Goal: Transaction & Acquisition: Download file/media

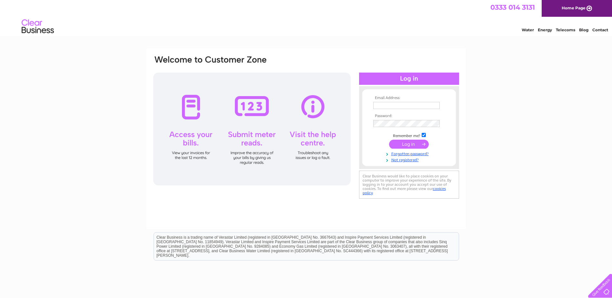
drag, startPoint x: 430, startPoint y: 104, endPoint x: 445, endPoint y: 105, distance: 14.9
click at [430, 104] on input "text" at bounding box center [406, 105] width 66 height 7
paste input "amyc8329@gmail.com"
type input "amyc8329@gmail.com"
click at [412, 150] on td at bounding box center [409, 144] width 75 height 12
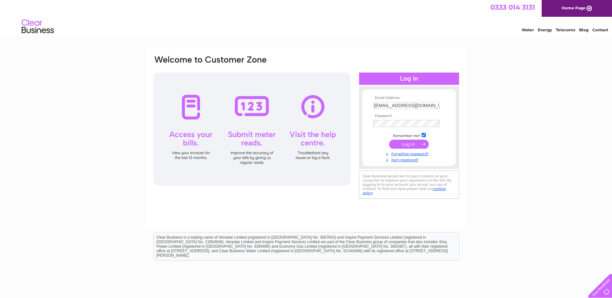
click at [414, 147] on input "submit" at bounding box center [409, 144] width 40 height 9
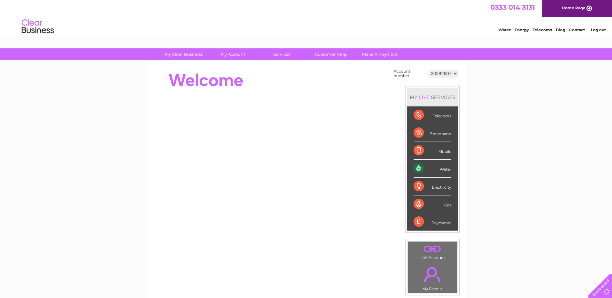
click at [487, 130] on div "My Clear Business Login Details My Details My Preferences Link Account My Accou…" at bounding box center [306, 230] width 612 height 364
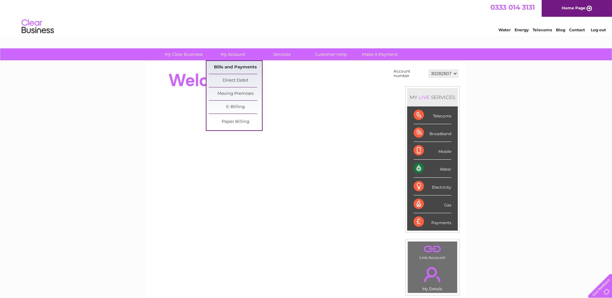
click at [240, 67] on link "Bills and Payments" at bounding box center [235, 67] width 53 height 13
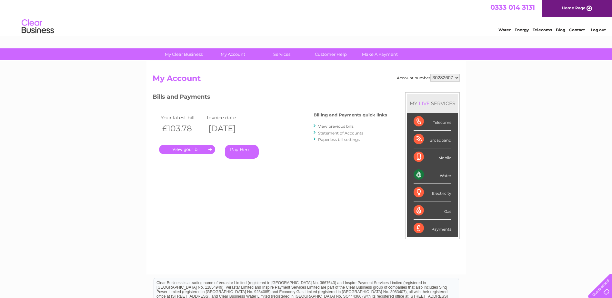
click at [341, 127] on link "View previous bills" at bounding box center [335, 126] width 35 height 5
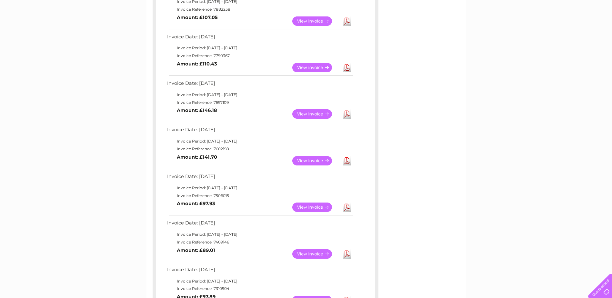
scroll to position [323, 0]
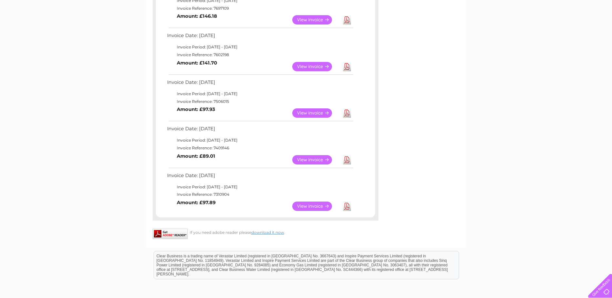
click at [345, 207] on link "Download" at bounding box center [347, 206] width 8 height 9
click at [348, 161] on link "Download" at bounding box center [347, 159] width 8 height 9
click at [346, 114] on link "Download" at bounding box center [347, 112] width 8 height 9
click at [344, 67] on link "Download" at bounding box center [347, 66] width 8 height 9
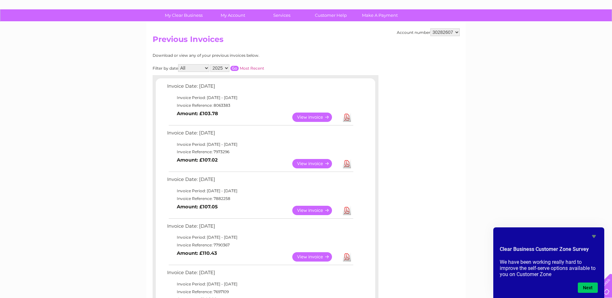
scroll to position [0, 0]
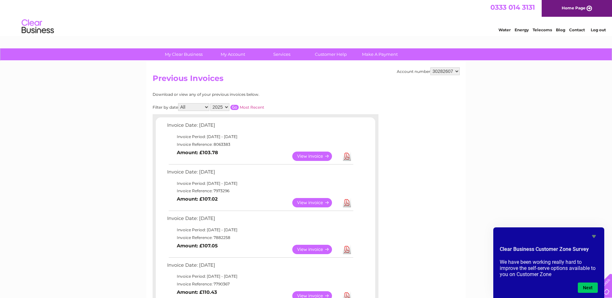
drag, startPoint x: 225, startPoint y: 104, endPoint x: 226, endPoint y: 111, distance: 7.1
click at [225, 104] on select "2025 2024 2023" at bounding box center [219, 107] width 19 height 8
select select "2024"
click at [211, 103] on select "2025 2024 2023" at bounding box center [219, 107] width 19 height 8
click at [235, 110] on input "button" at bounding box center [234, 107] width 8 height 5
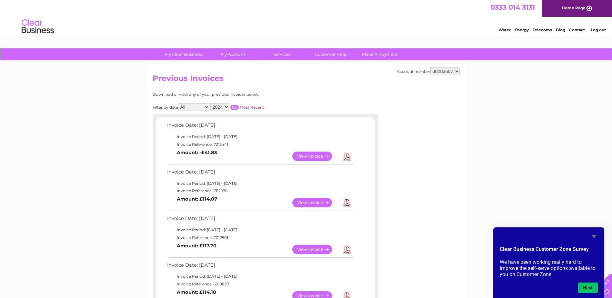
click at [233, 105] on input "button" at bounding box center [234, 107] width 8 height 5
click at [345, 155] on link "Download" at bounding box center [347, 156] width 8 height 9
click at [345, 200] on link "Download" at bounding box center [347, 202] width 8 height 9
